Goal: Information Seeking & Learning: Learn about a topic

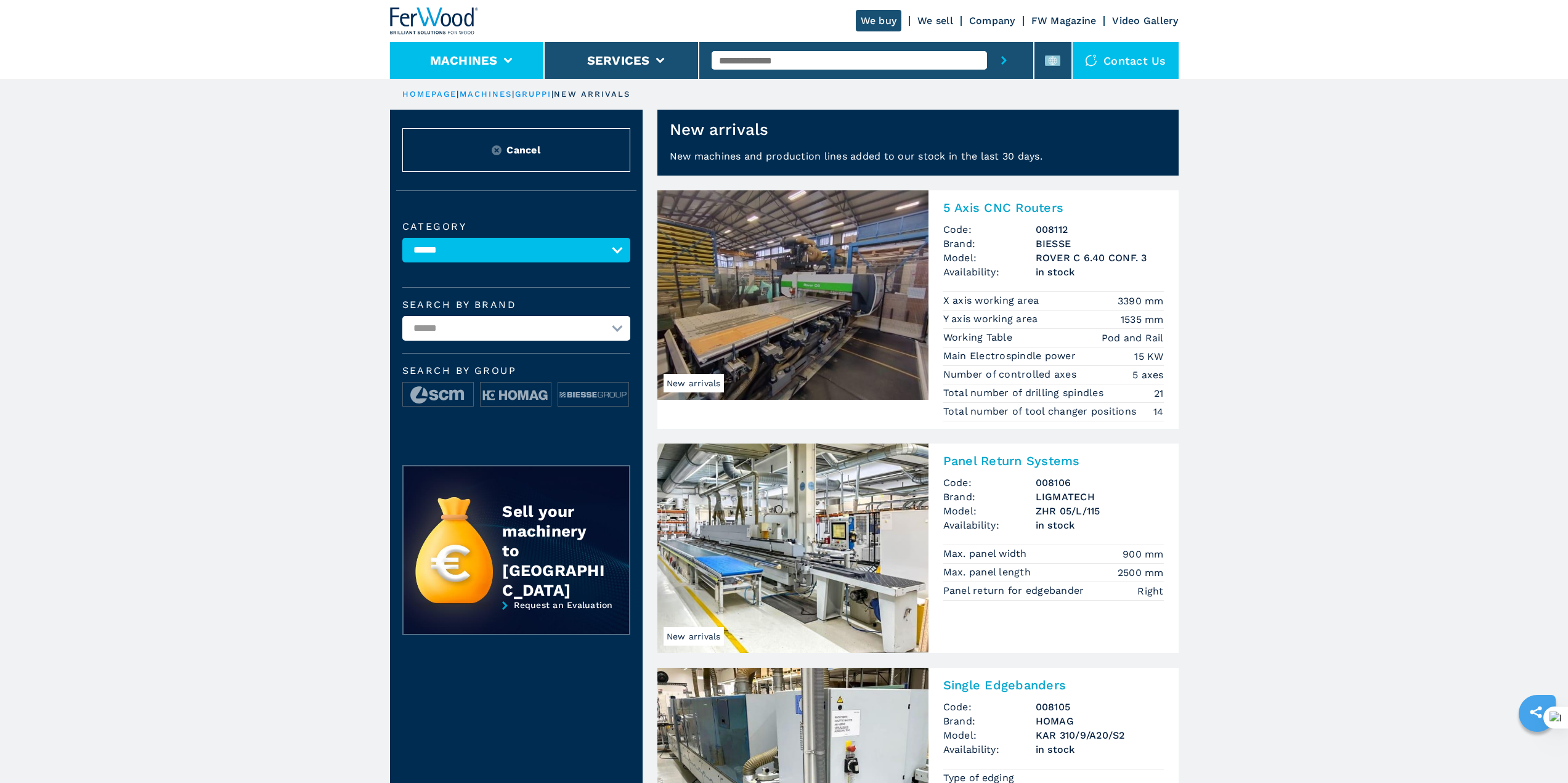
click at [508, 68] on li "Machines" at bounding box center [468, 61] width 155 height 37
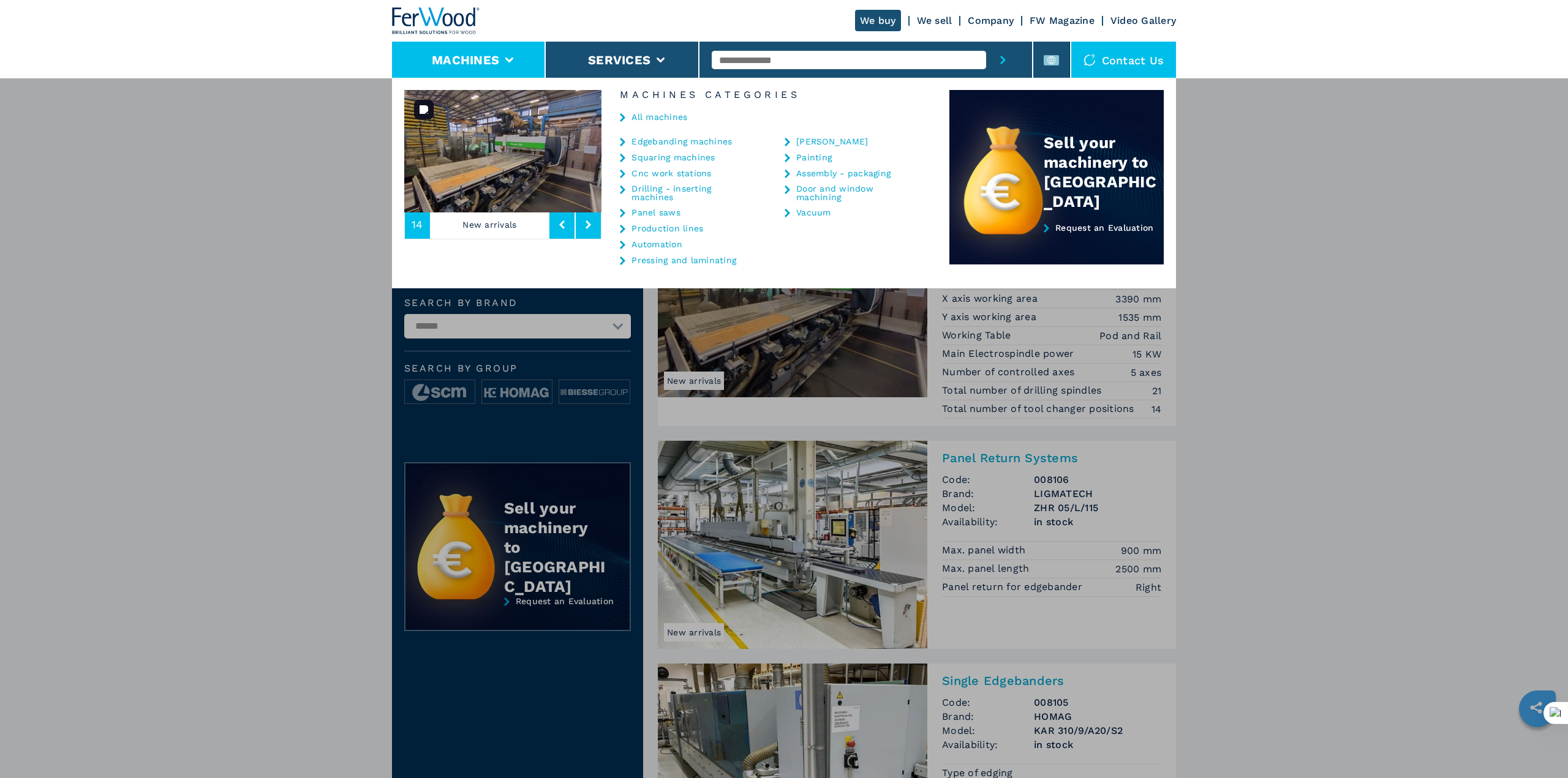
click at [509, 195] on img at bounding box center [503, 151] width 197 height 122
click at [506, 223] on p "New arrivals" at bounding box center [489, 225] width 120 height 29
click at [500, 191] on img at bounding box center [503, 151] width 197 height 122
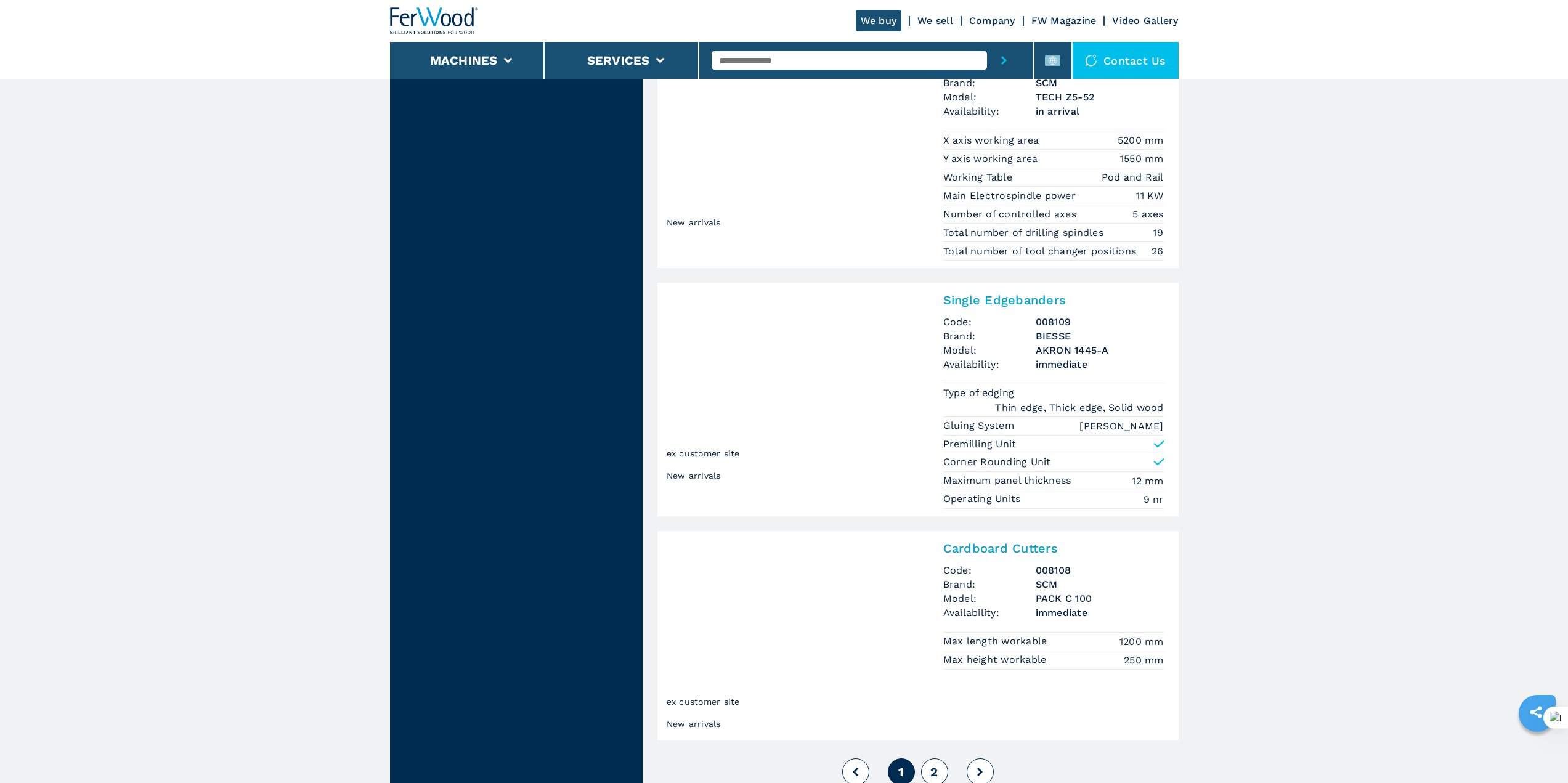
scroll to position [2782, 0]
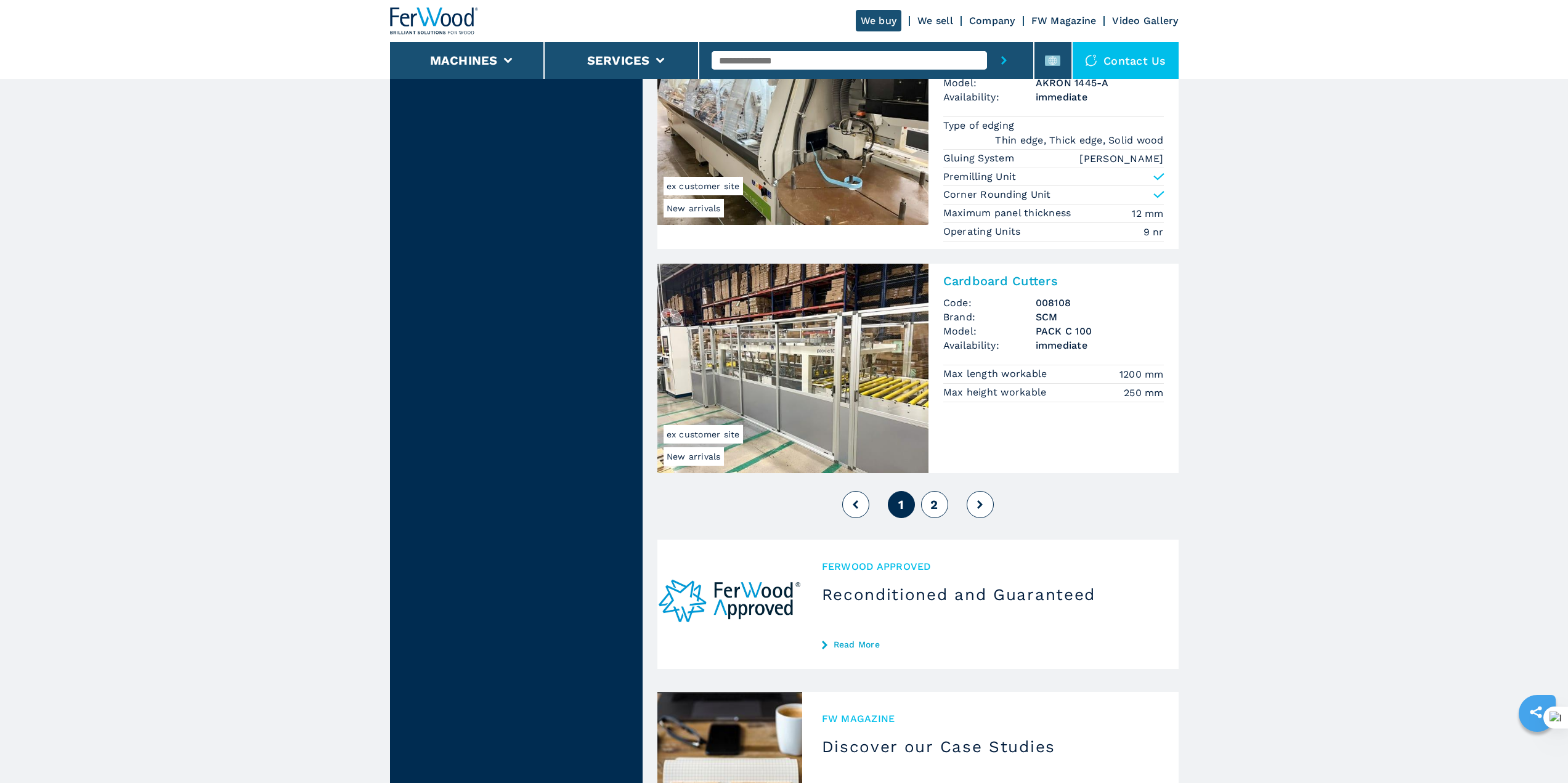
click at [940, 500] on button "2" at bounding box center [934, 504] width 27 height 27
